Goal: Feedback & Contribution: Contribute content

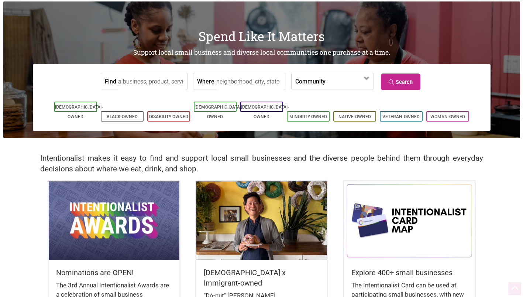
scroll to position [79, 0]
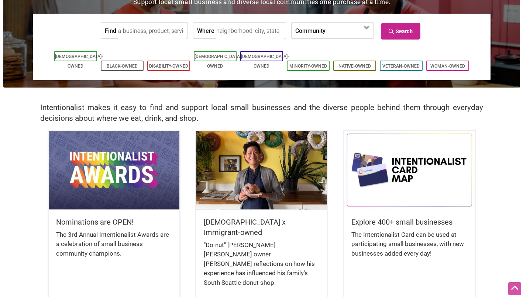
click at [139, 179] on img at bounding box center [114, 170] width 131 height 78
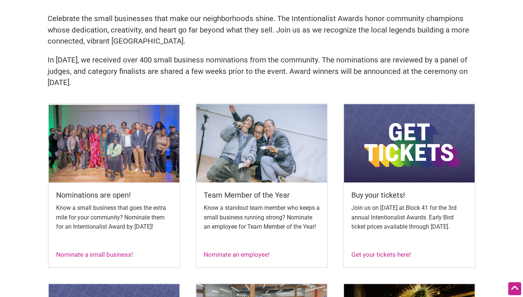
scroll to position [215, 0]
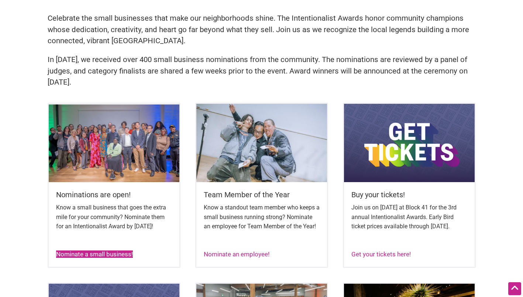
click at [120, 258] on link "Nominate a small business!" at bounding box center [94, 253] width 77 height 7
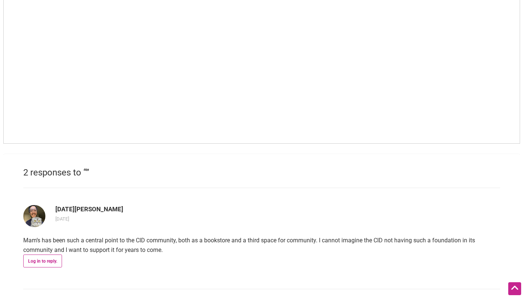
scroll to position [545, 0]
